Goal: Task Accomplishment & Management: Use online tool/utility

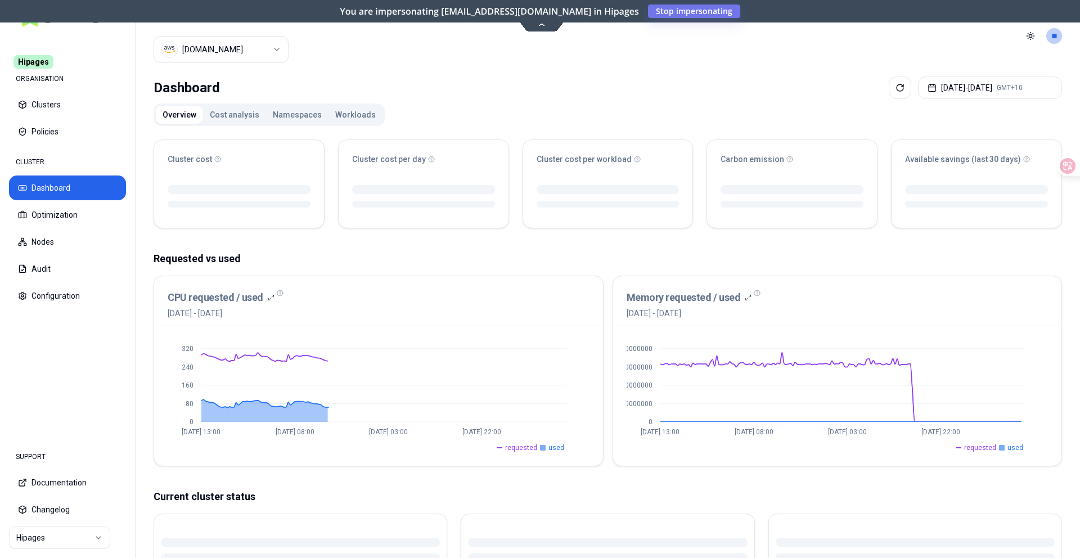
click at [337, 113] on button "Workloads" at bounding box center [355, 115] width 54 height 18
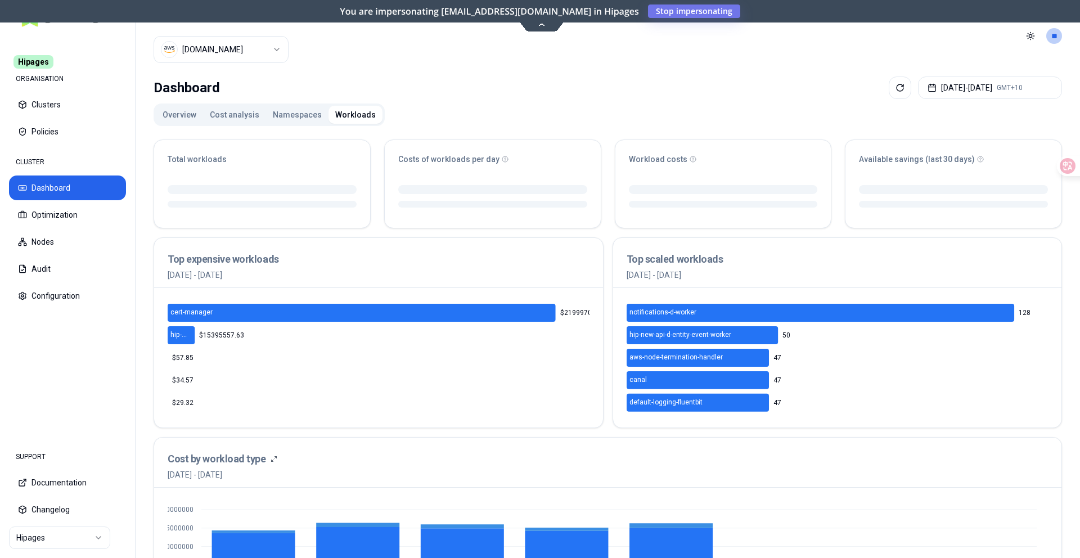
click at [38, 532] on html "Hipages ORGANISATION Clusters Policies CLUSTER Dashboard Optimization Nodes Aud…" at bounding box center [540, 279] width 1080 height 558
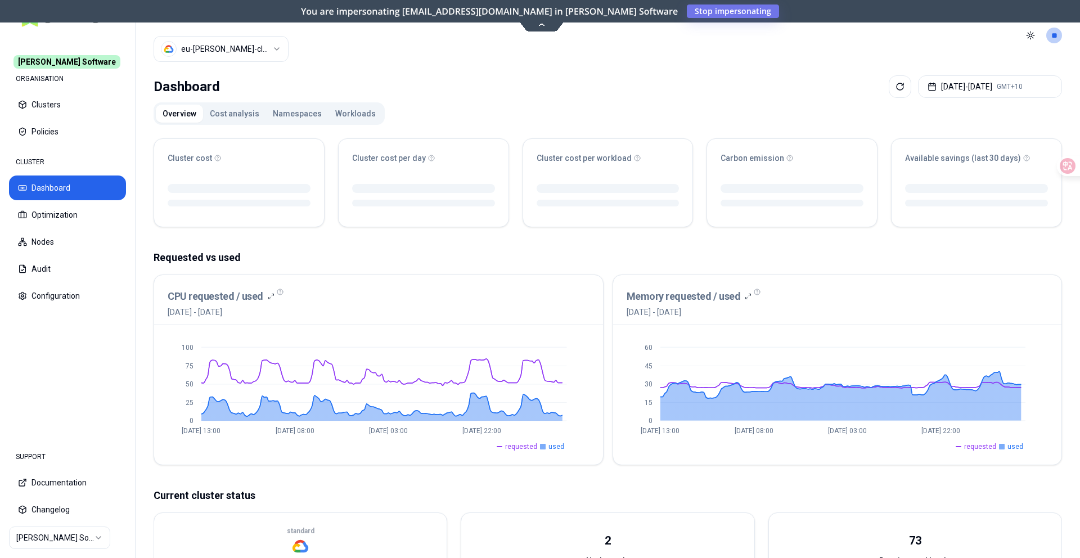
click at [335, 109] on button "Workloads" at bounding box center [355, 114] width 54 height 18
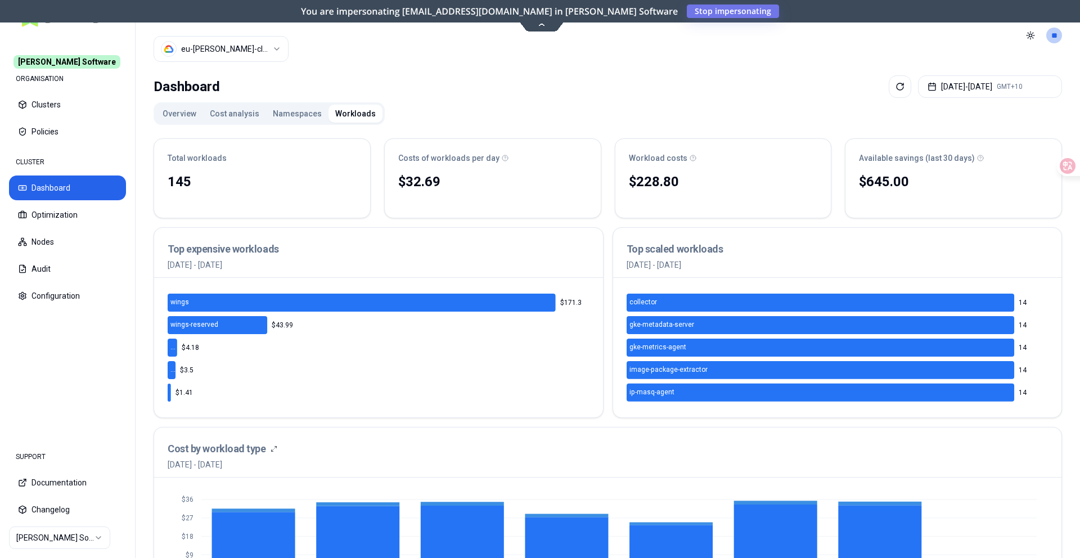
click at [218, 118] on button "Cost analysis" at bounding box center [234, 114] width 63 height 18
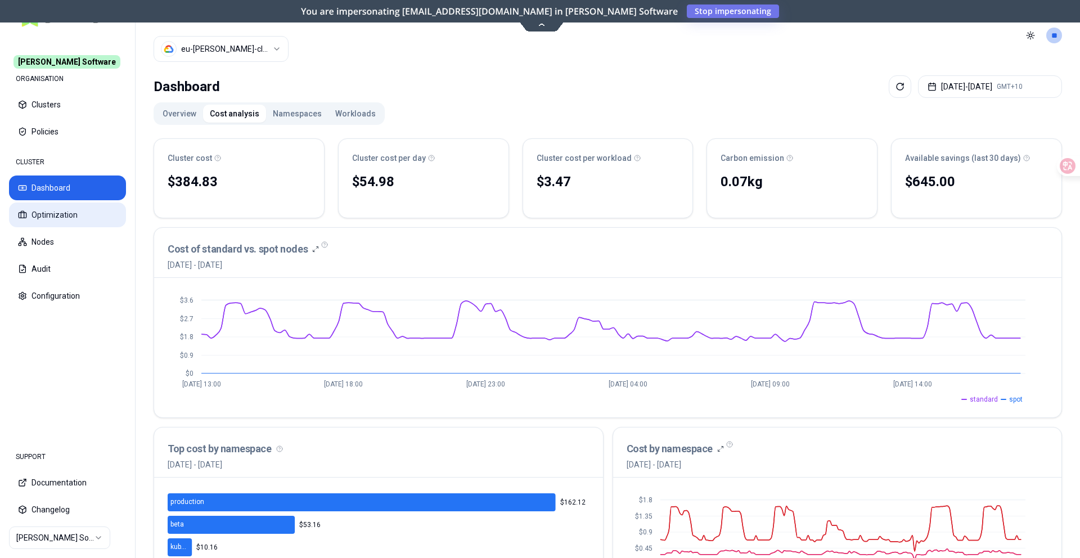
drag, startPoint x: 70, startPoint y: 219, endPoint x: 62, endPoint y: 226, distance: 9.6
click at [62, 226] on button "Optimization" at bounding box center [67, 214] width 117 height 25
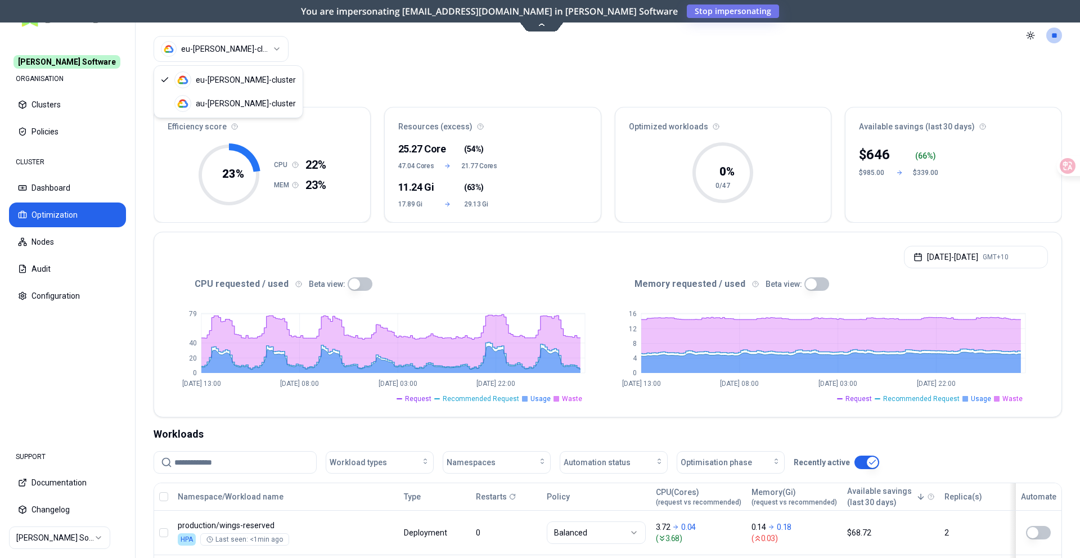
click at [214, 62] on html "[PERSON_NAME] Software ORGANISATION Clusters Policies CLUSTER Dashboard Optimiz…" at bounding box center [540, 279] width 1080 height 558
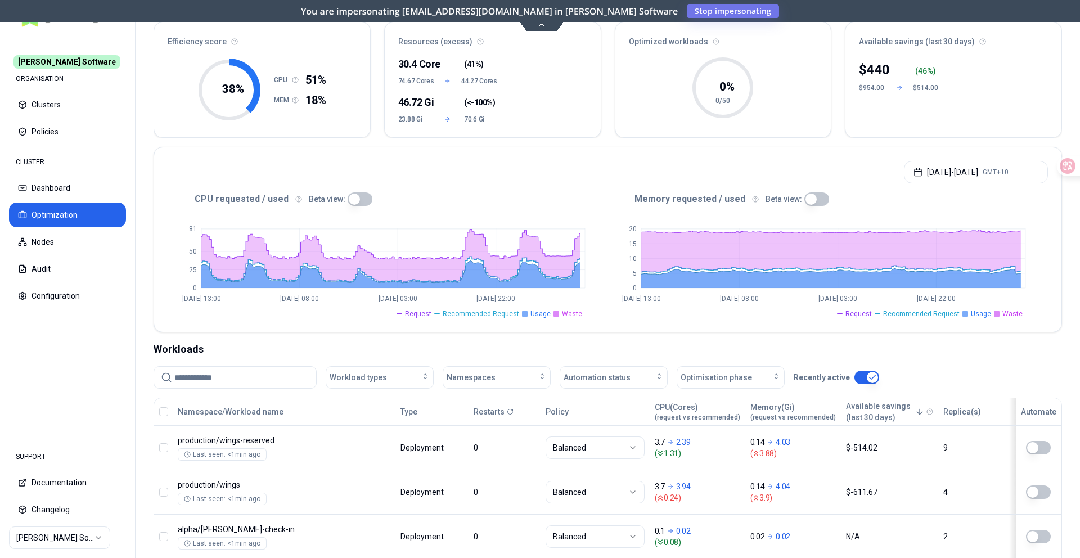
scroll to position [304, 0]
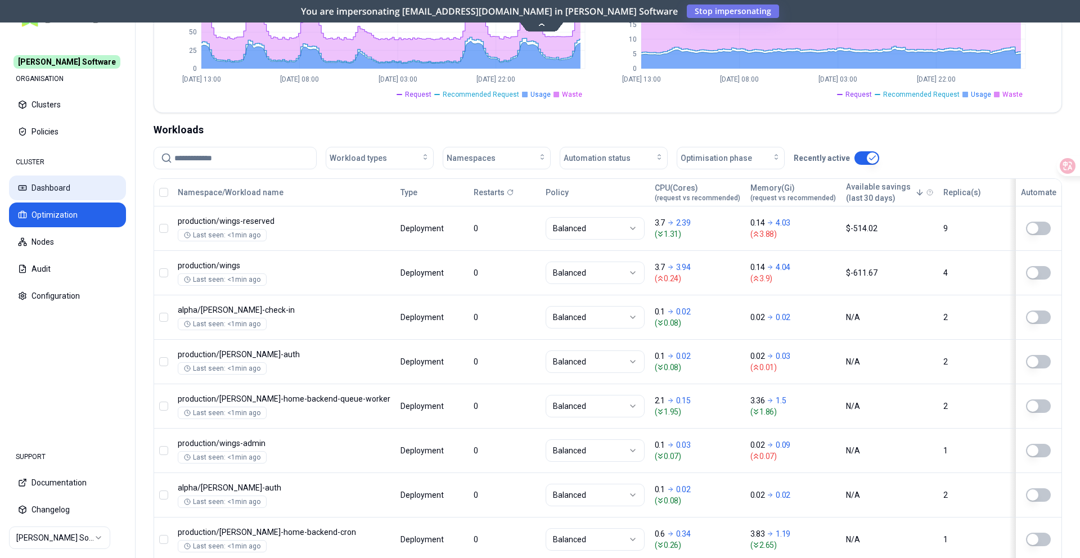
click at [52, 184] on button "Dashboard" at bounding box center [67, 187] width 117 height 25
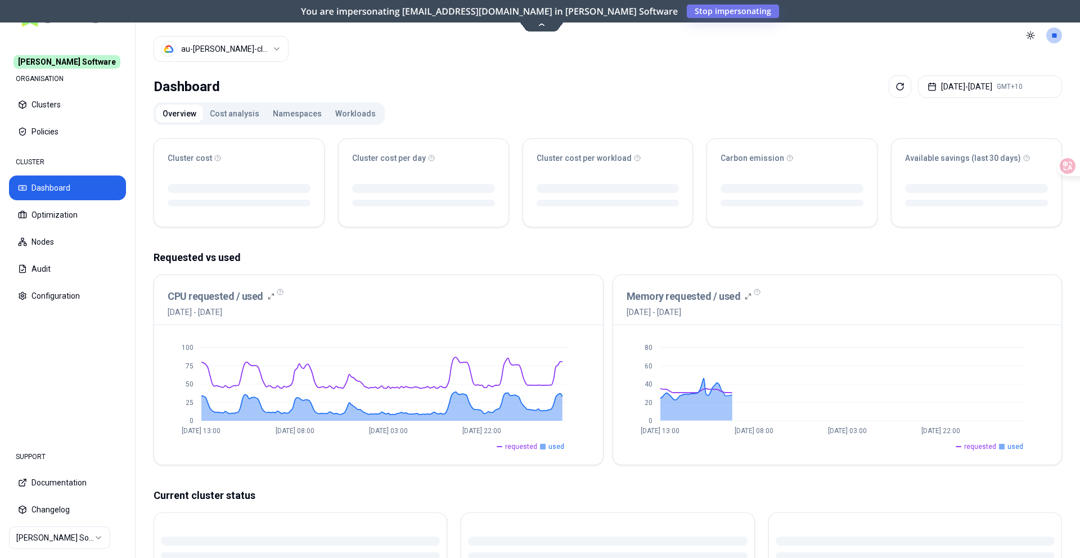
click at [361, 120] on button "Workloads" at bounding box center [355, 114] width 54 height 18
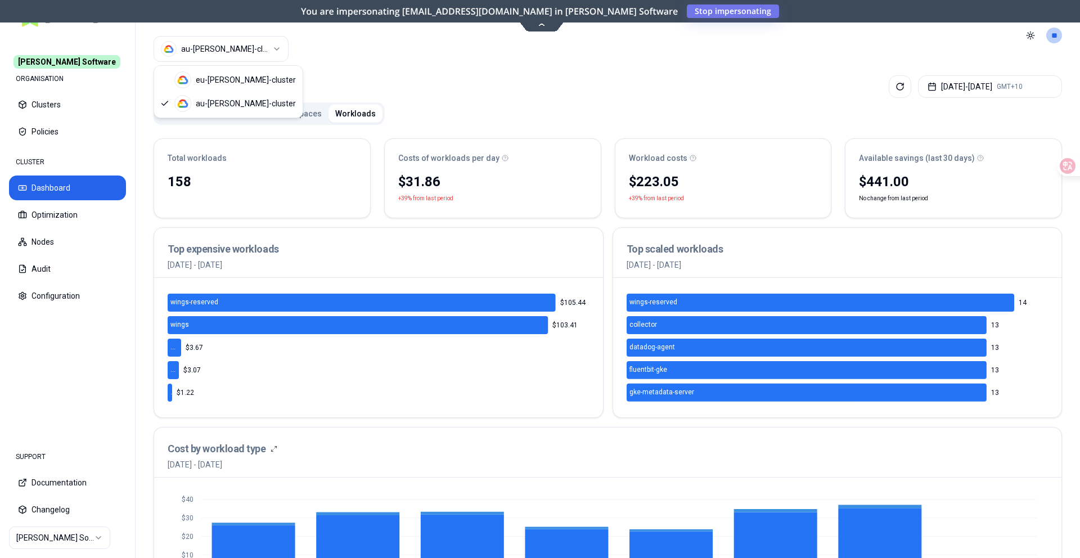
click at [241, 52] on html "[PERSON_NAME] Software ORGANISATION Clusters Policies CLUSTER Dashboard Optimiz…" at bounding box center [540, 279] width 1080 height 558
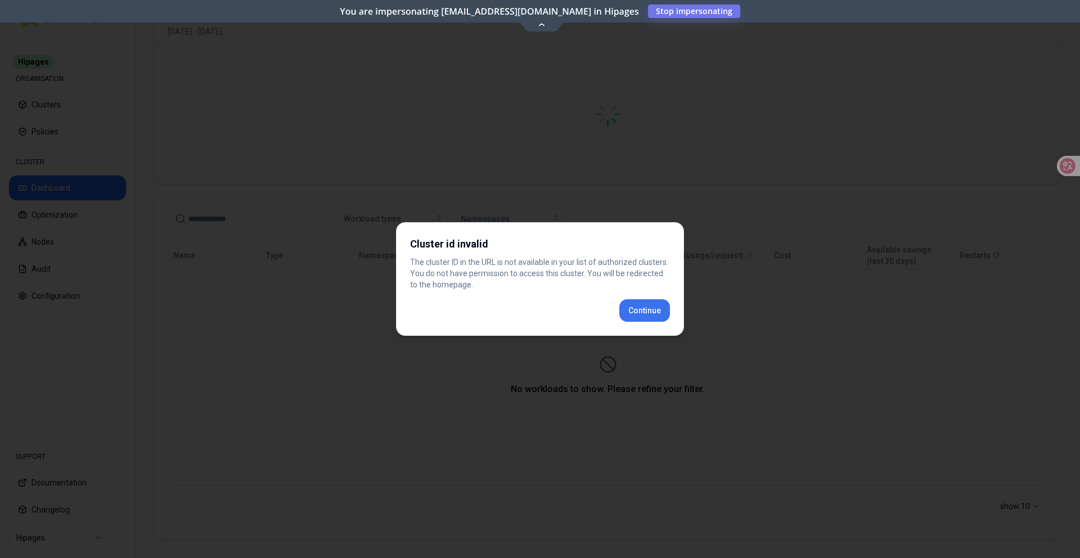
scroll to position [426, 0]
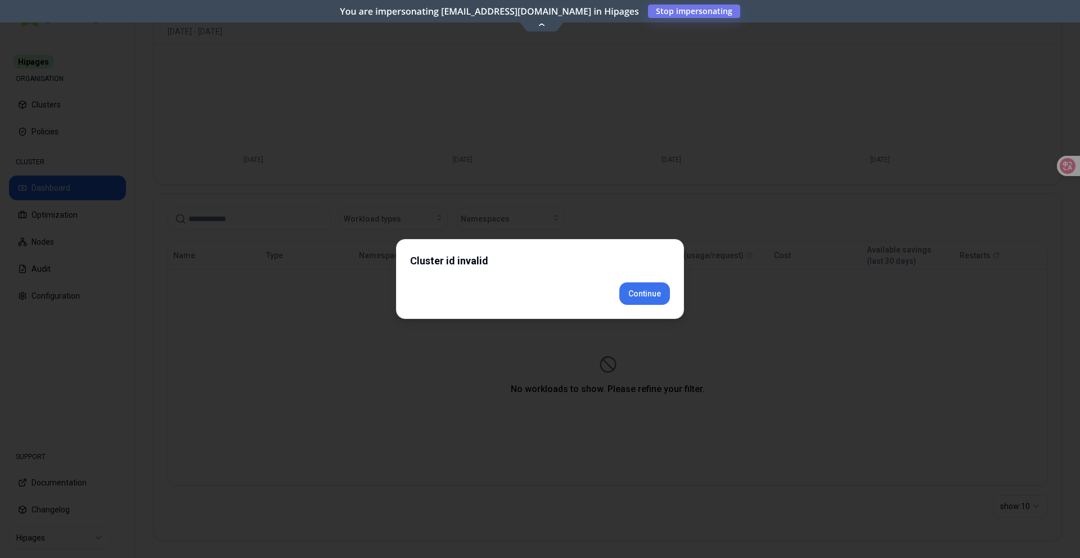
click at [646, 309] on div "Cluster id invalid Continue" at bounding box center [540, 279] width 288 height 80
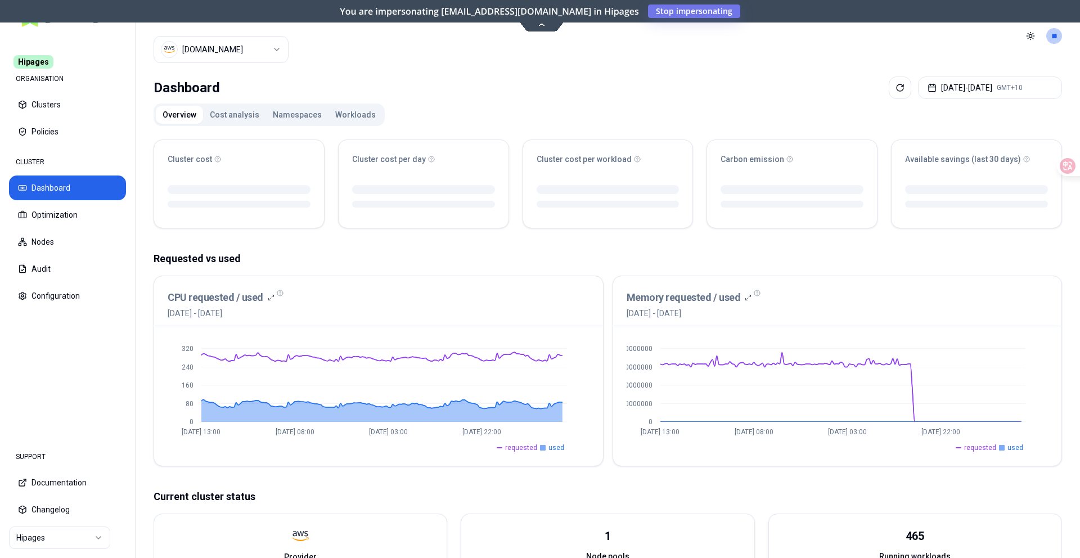
click at [344, 106] on button "Workloads" at bounding box center [355, 115] width 54 height 18
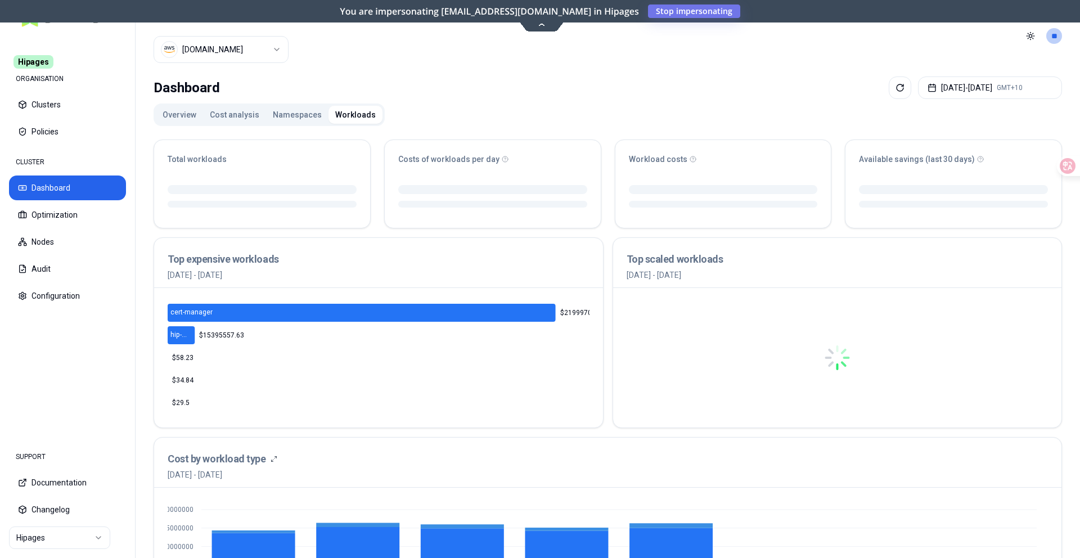
click at [67, 537] on html "Hipages ORGANISATION Clusters Policies CLUSTER Dashboard Optimization Nodes Aud…" at bounding box center [540, 279] width 1080 height 558
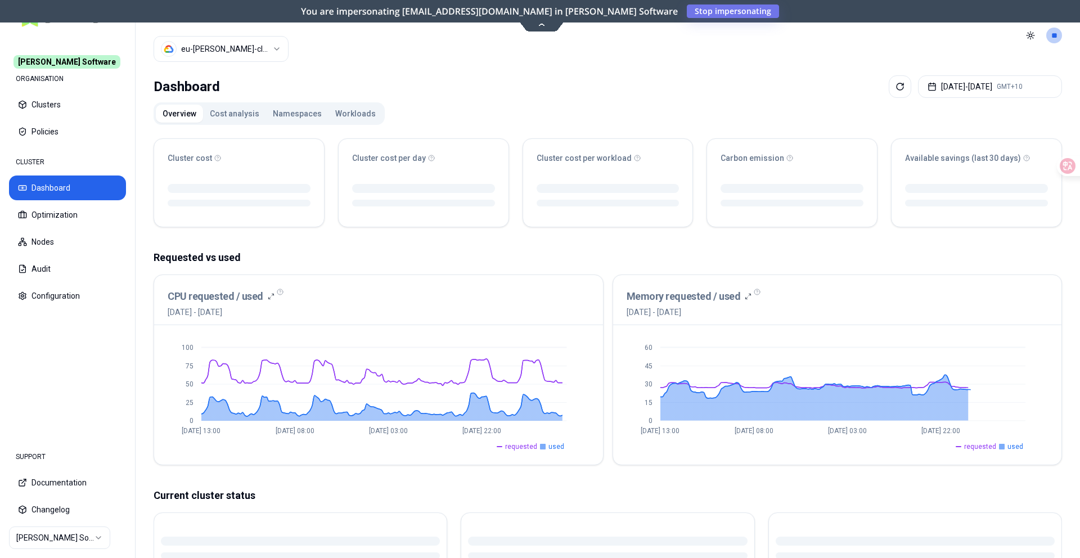
click at [331, 116] on button "Workloads" at bounding box center [355, 114] width 54 height 18
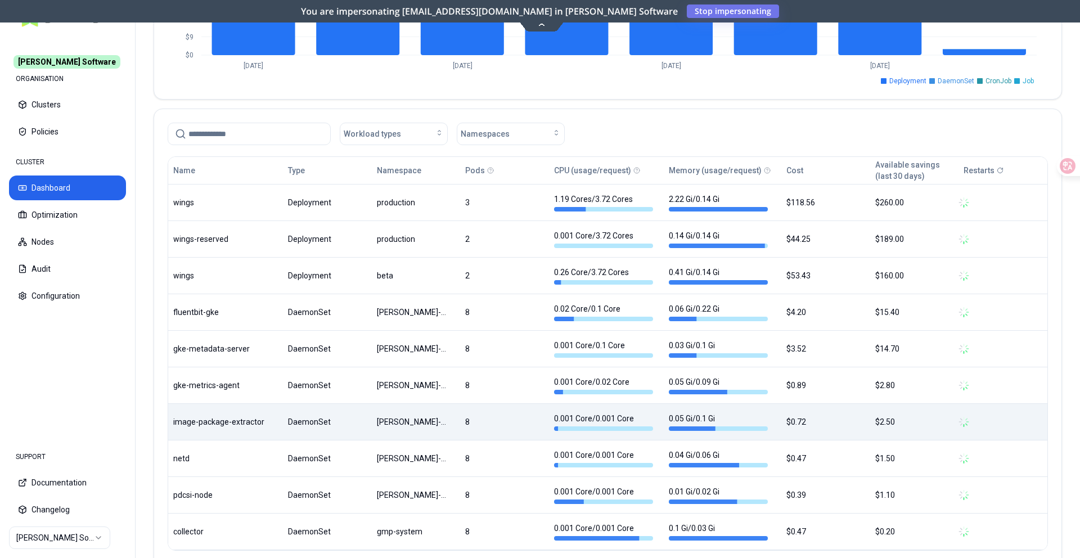
scroll to position [450, 0]
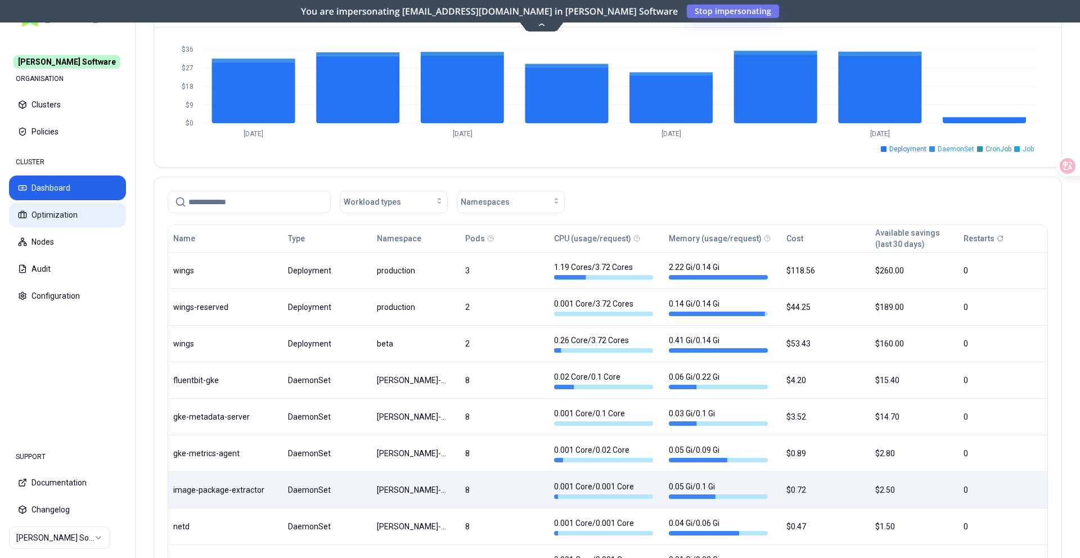
click at [85, 218] on button "Optimization" at bounding box center [67, 214] width 117 height 25
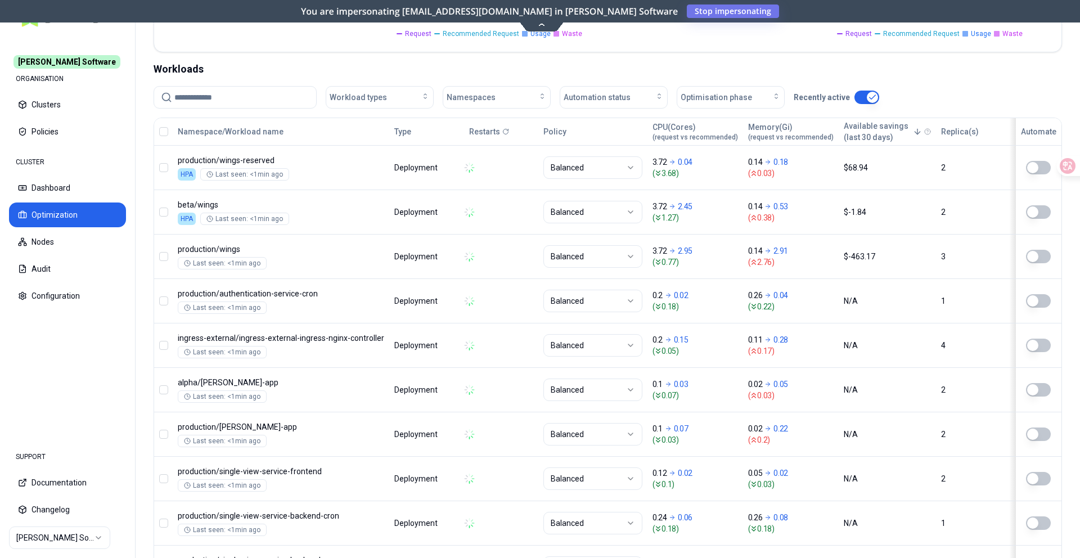
scroll to position [358, 0]
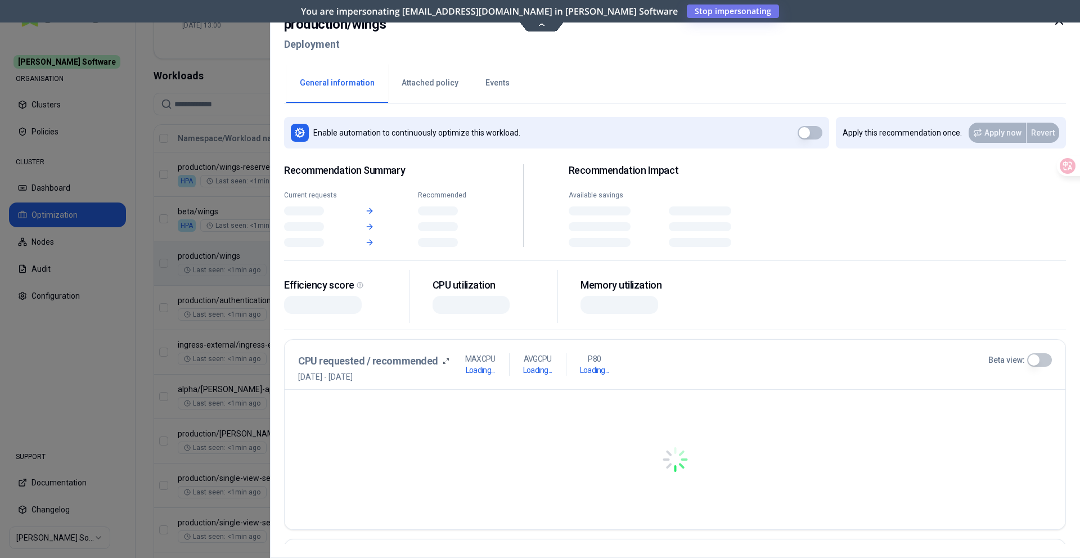
click at [499, 278] on body "[PERSON_NAME] Software ORGANISATION Clusters Policies CLUSTER Dashboard Optimiz…" at bounding box center [540, 279] width 1080 height 558
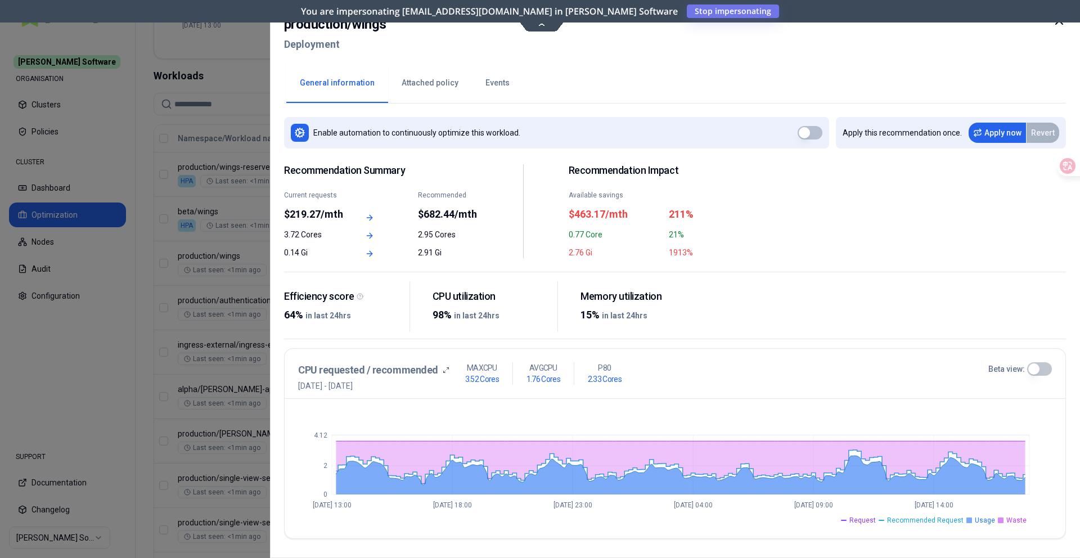
click at [147, 281] on div at bounding box center [540, 279] width 1080 height 558
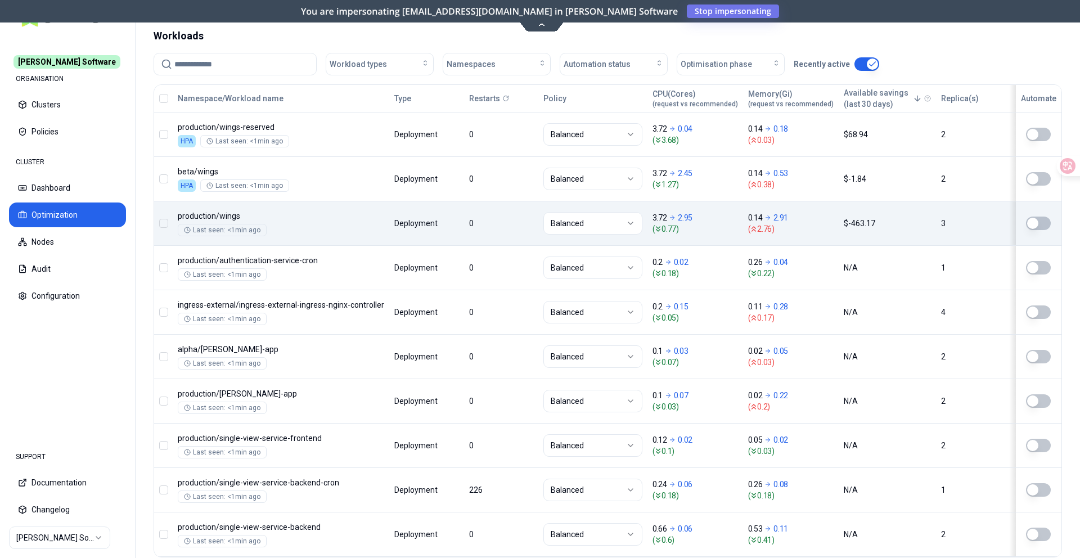
scroll to position [404, 0]
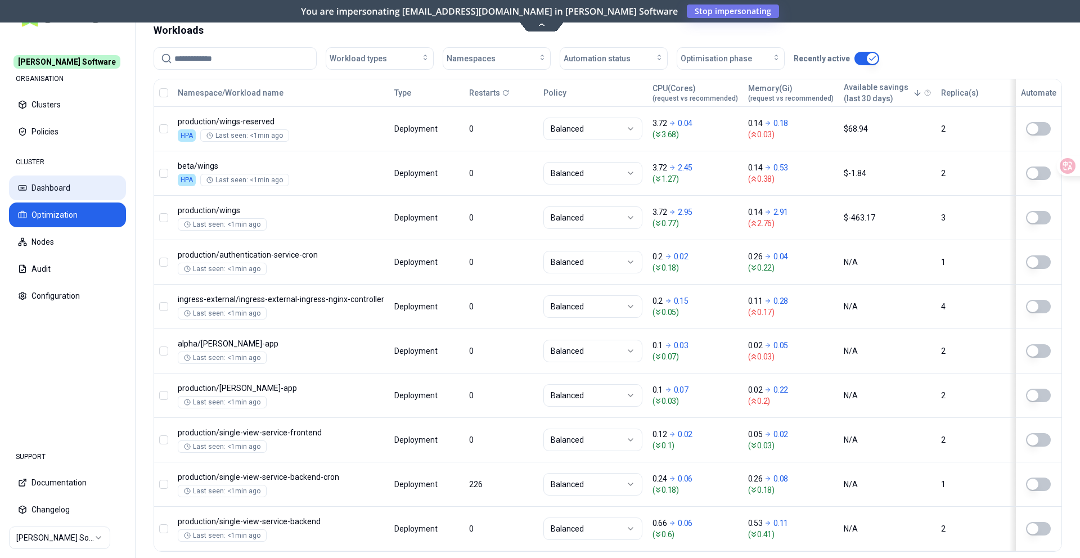
click at [83, 182] on button "Dashboard" at bounding box center [67, 187] width 117 height 25
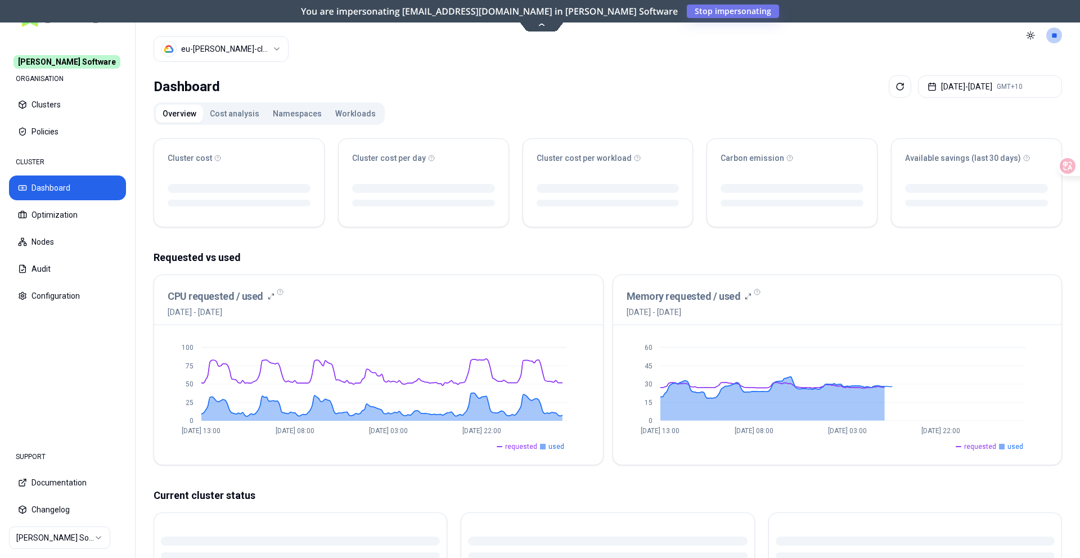
click at [353, 109] on button "Workloads" at bounding box center [355, 114] width 54 height 18
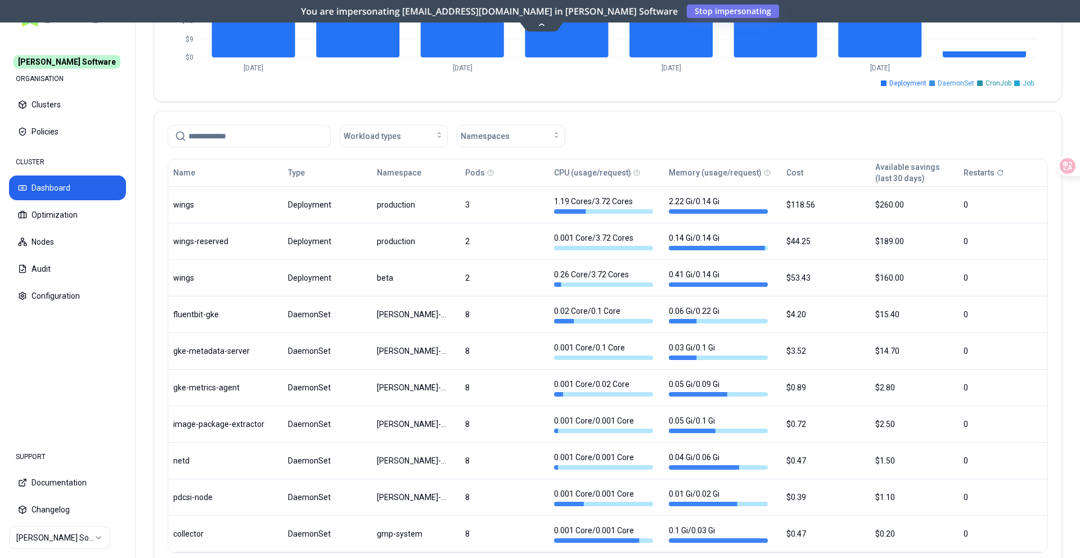
scroll to position [526, 0]
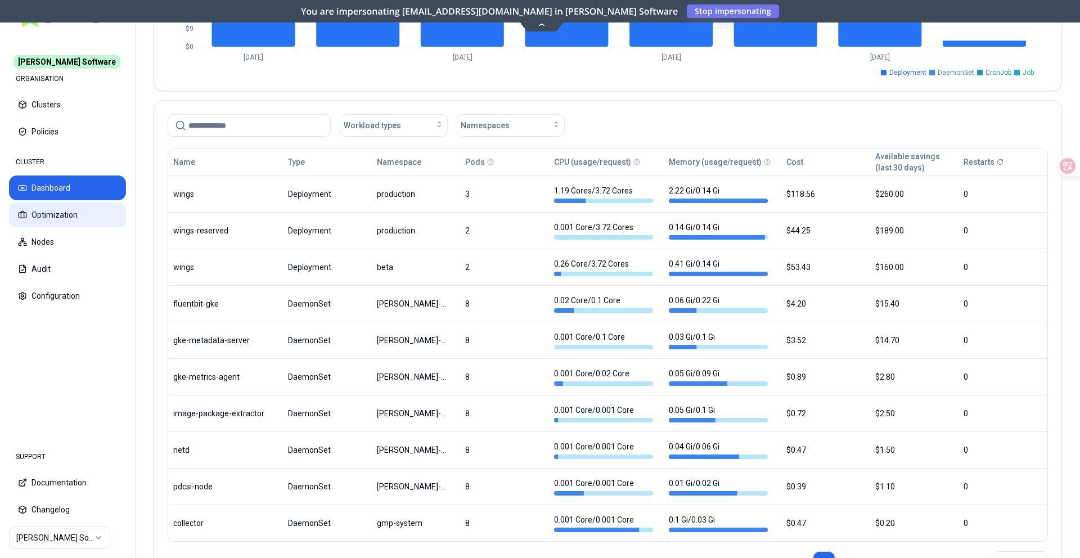
click at [100, 217] on button "Optimization" at bounding box center [67, 214] width 117 height 25
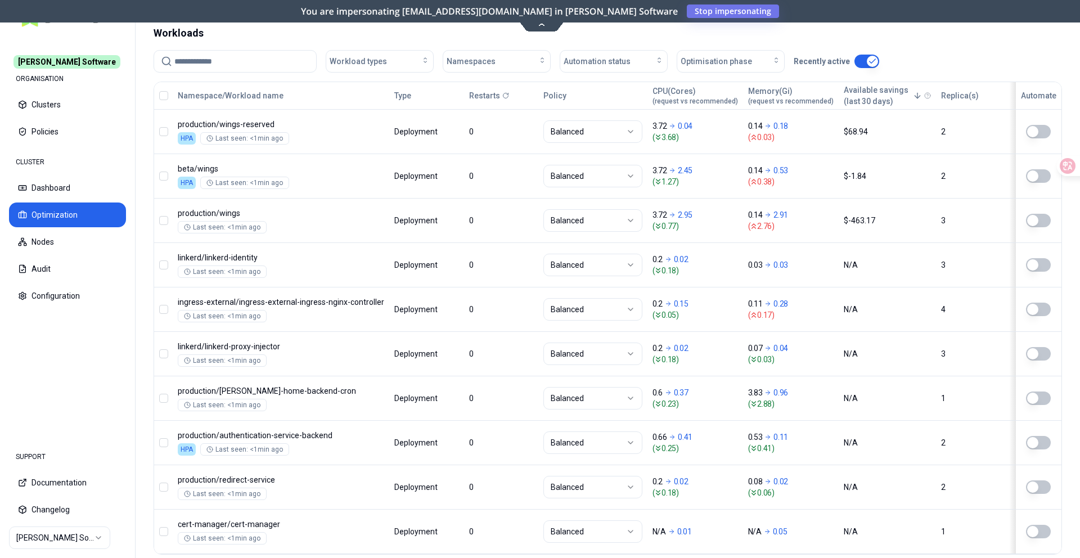
scroll to position [403, 0]
click at [79, 190] on button "Dashboard" at bounding box center [67, 187] width 117 height 25
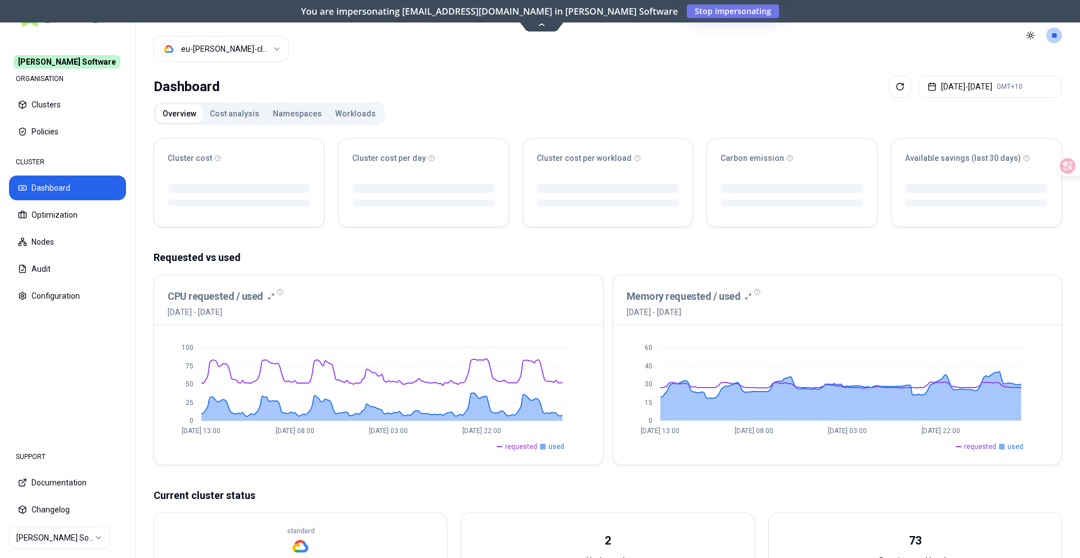
click at [333, 110] on button "Workloads" at bounding box center [355, 114] width 54 height 18
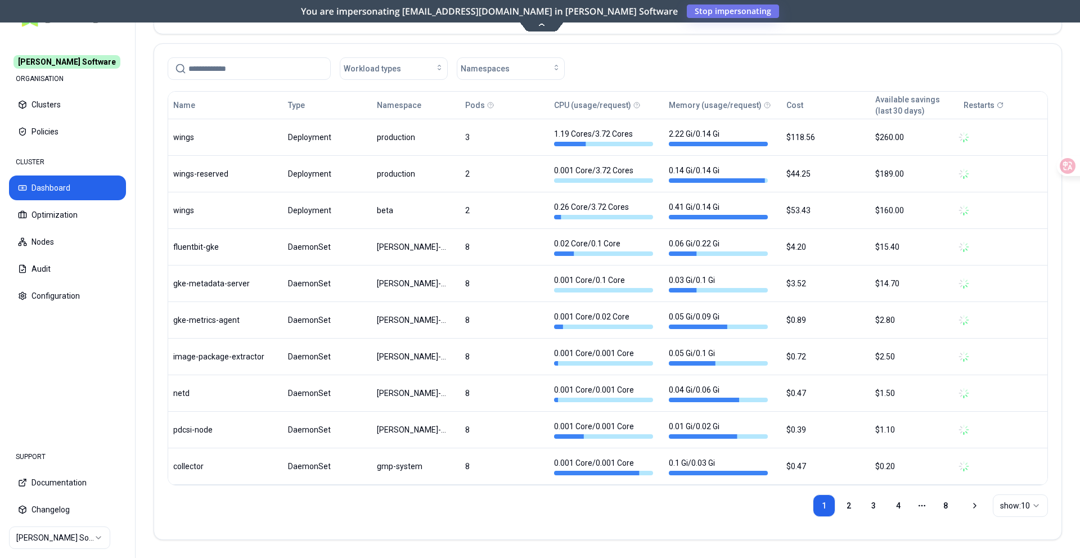
scroll to position [584, 0]
click at [98, 210] on button "Optimization" at bounding box center [67, 214] width 117 height 25
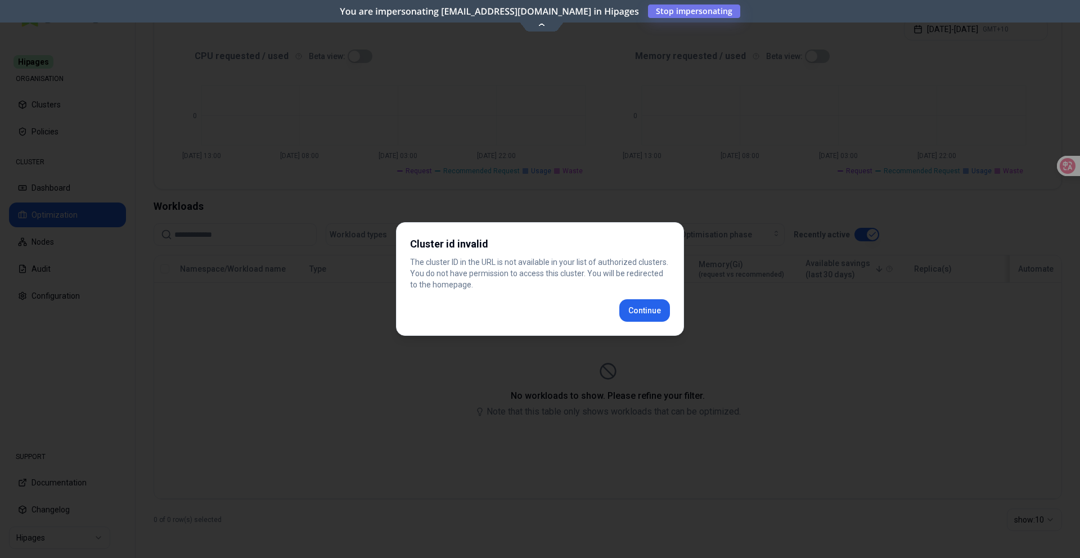
scroll to position [220, 0]
